Goal: Information Seeking & Learning: Learn about a topic

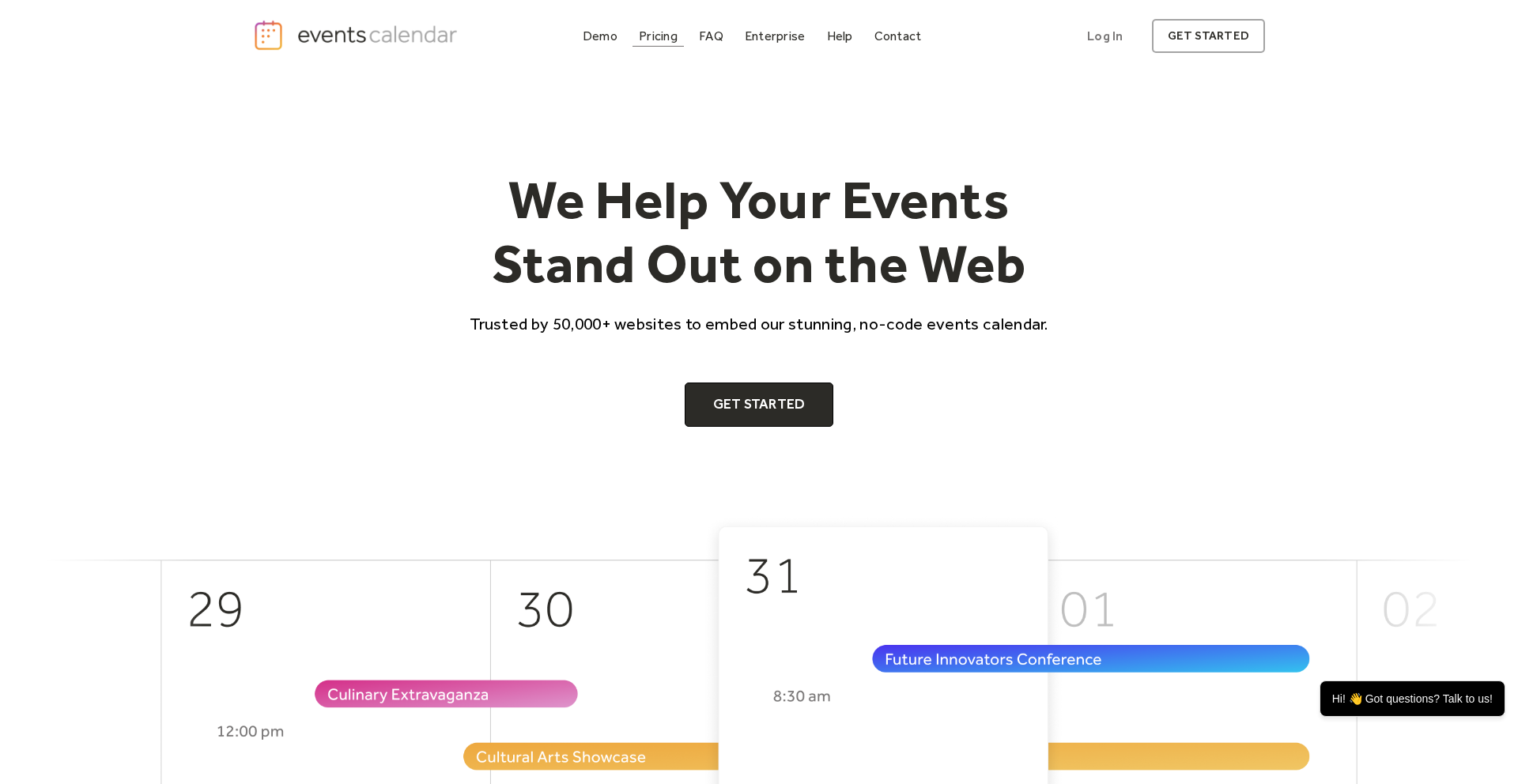
click at [671, 36] on div "Pricing" at bounding box center [658, 36] width 39 height 9
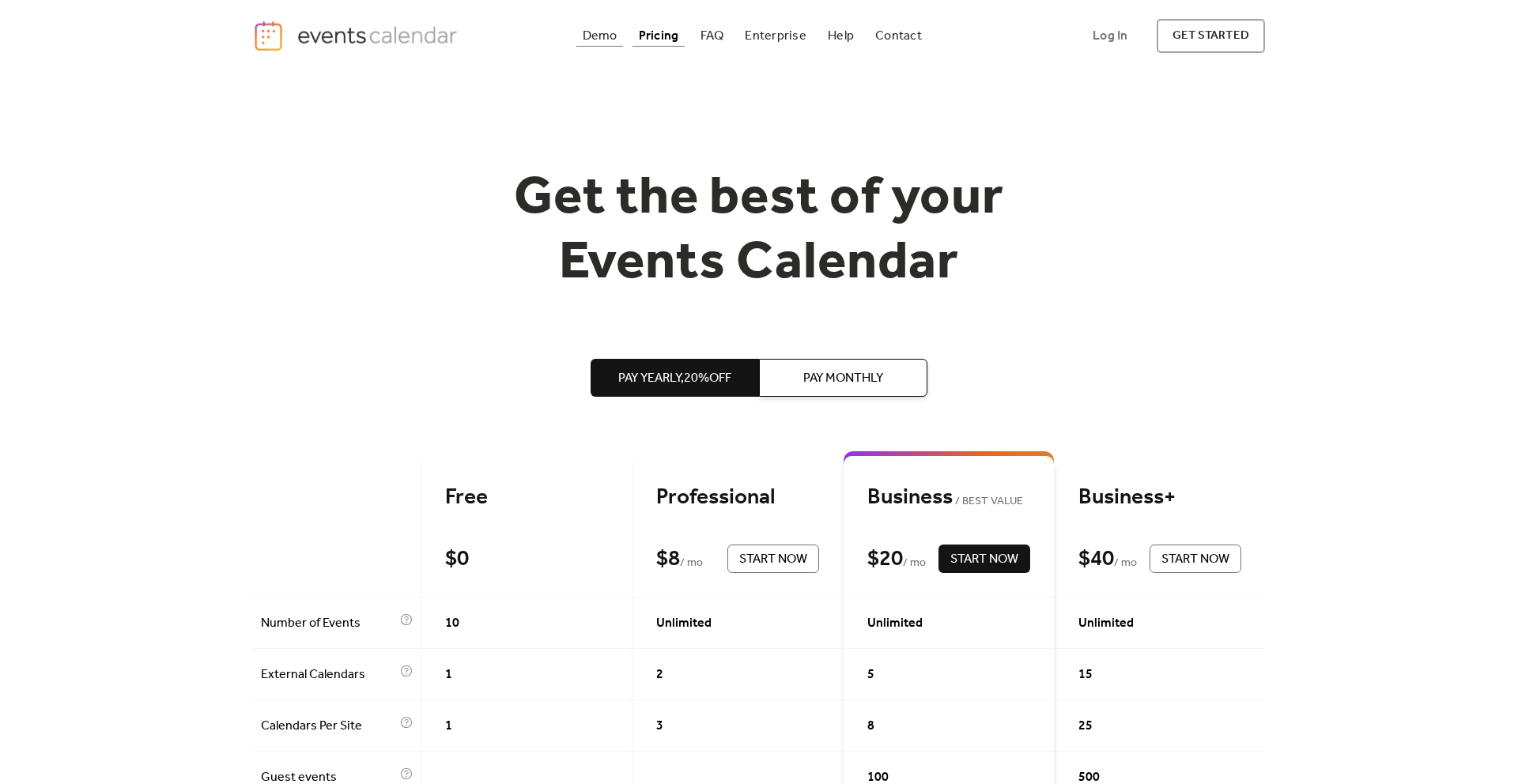
click at [611, 40] on div "Demo" at bounding box center [600, 36] width 35 height 9
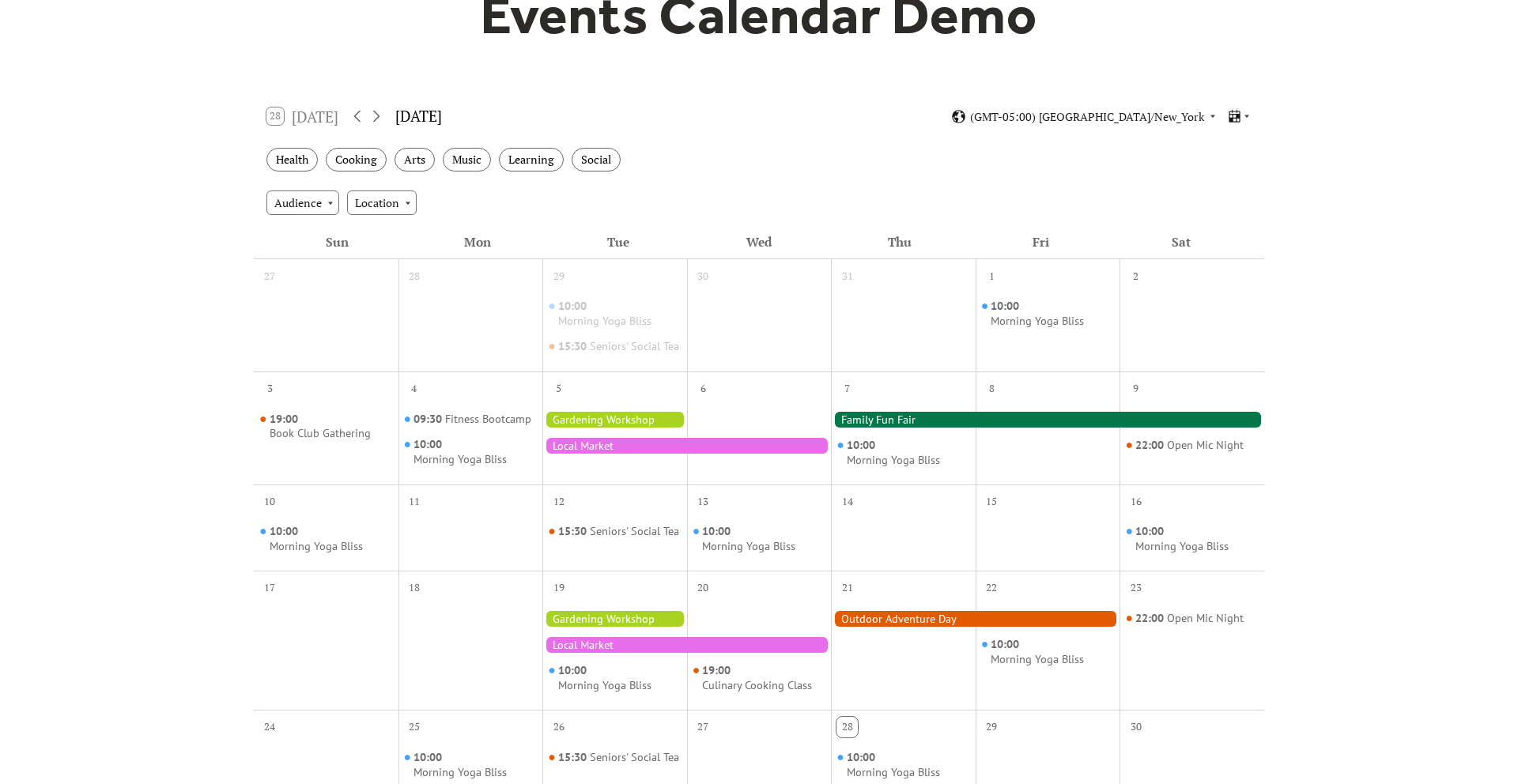
scroll to position [174, 0]
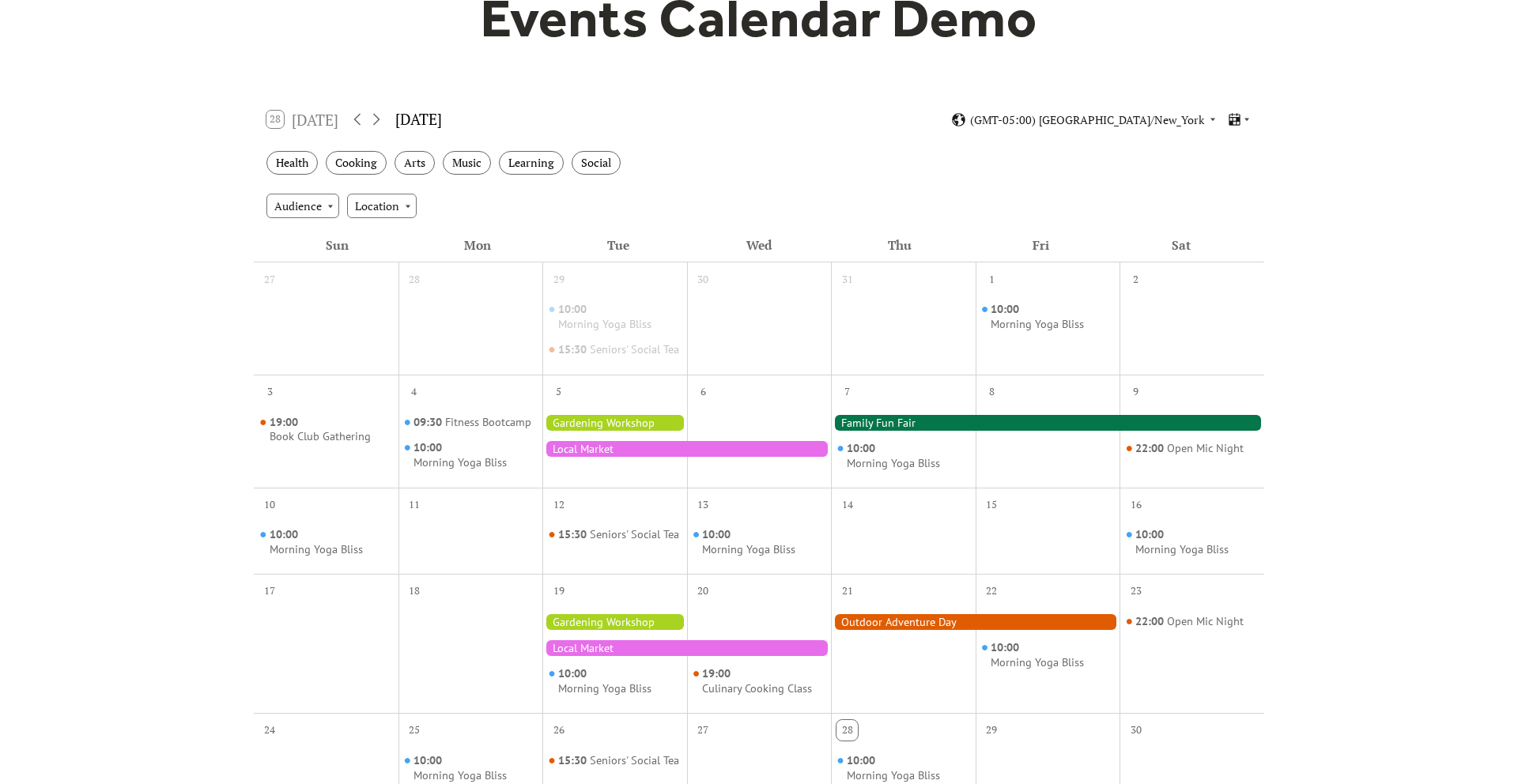
click at [584, 430] on div at bounding box center [614, 422] width 145 height 16
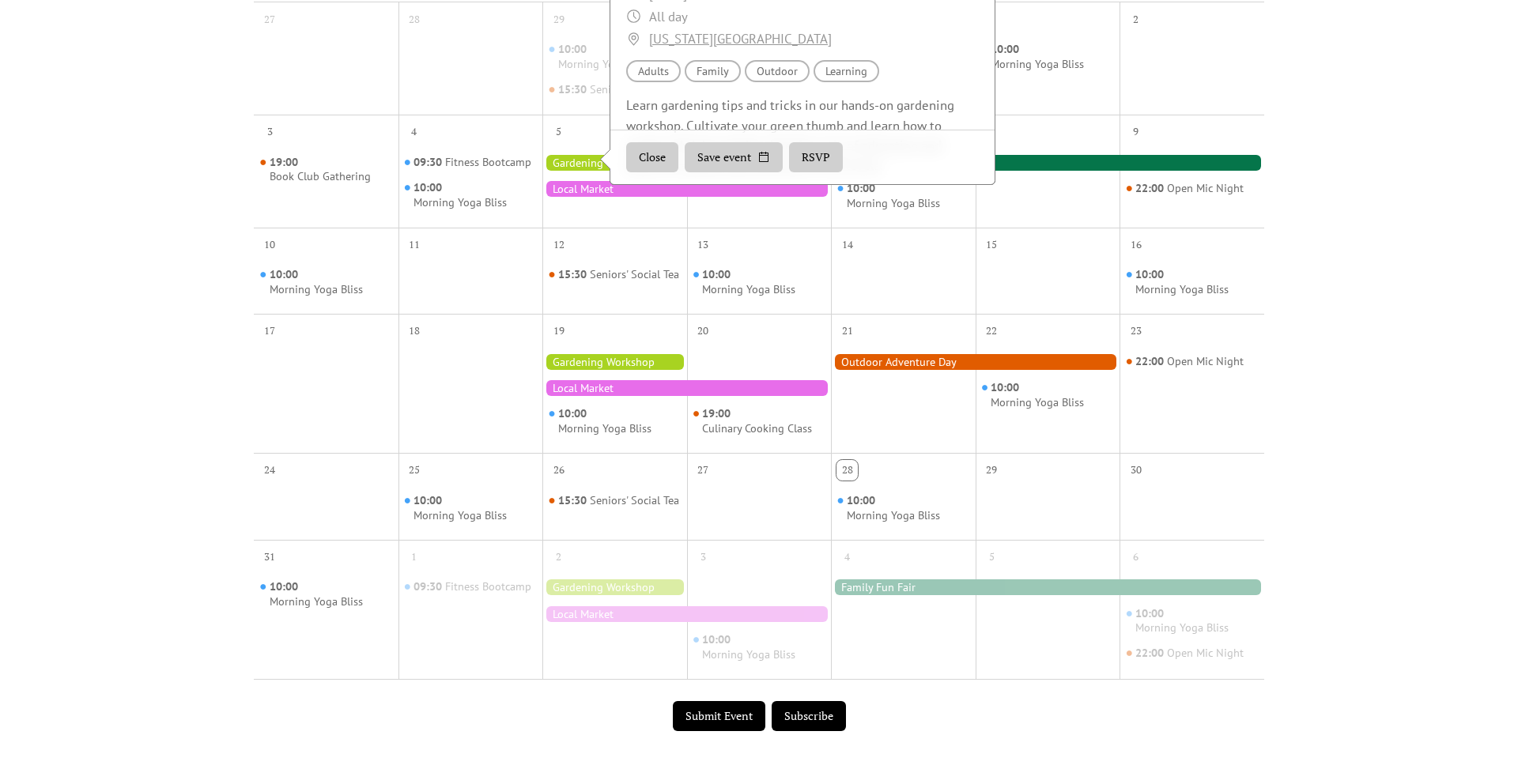
scroll to position [0, 0]
